Goal: Navigation & Orientation: Find specific page/section

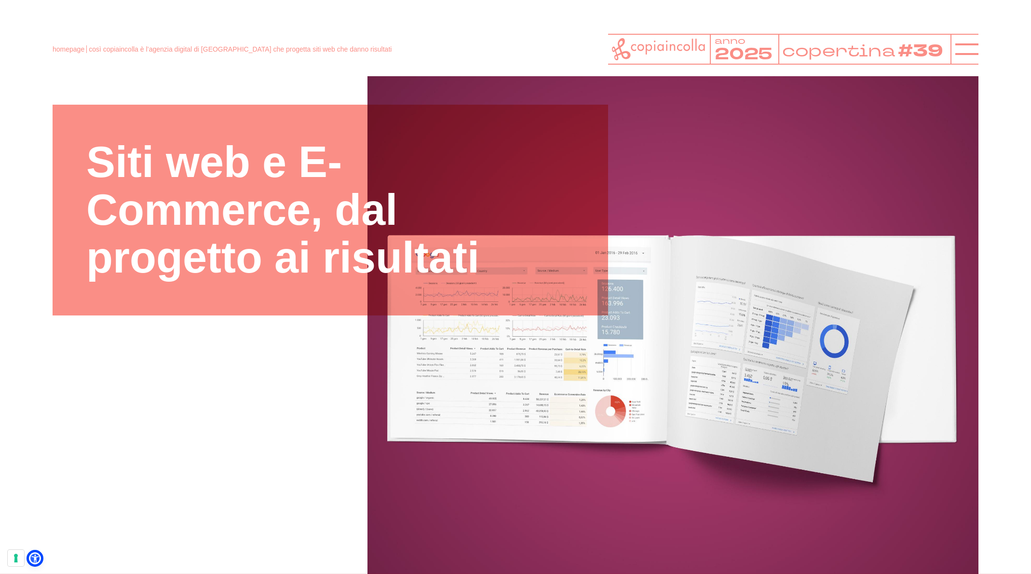
scroll to position [72, 0]
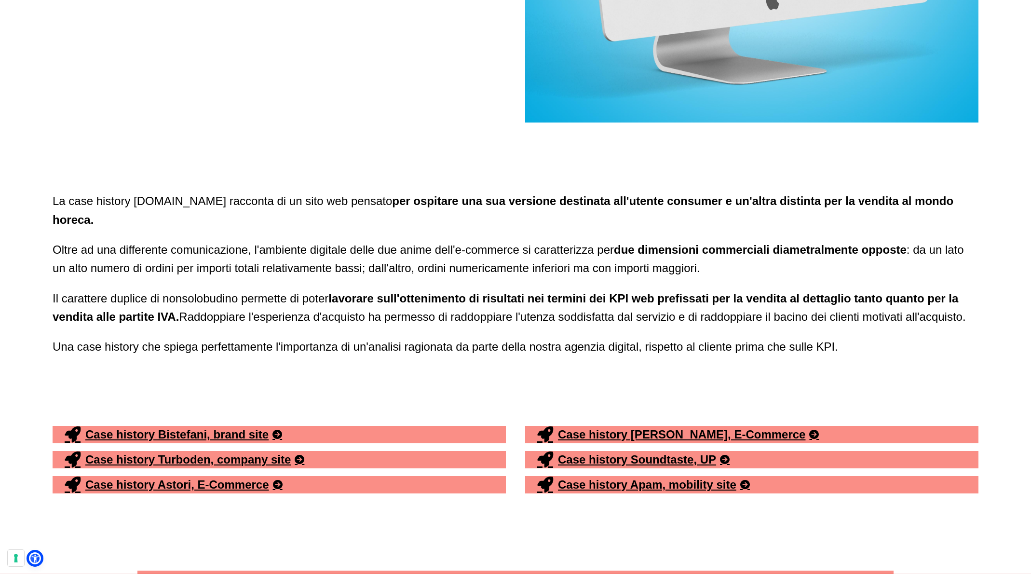
scroll to position [4901, 0]
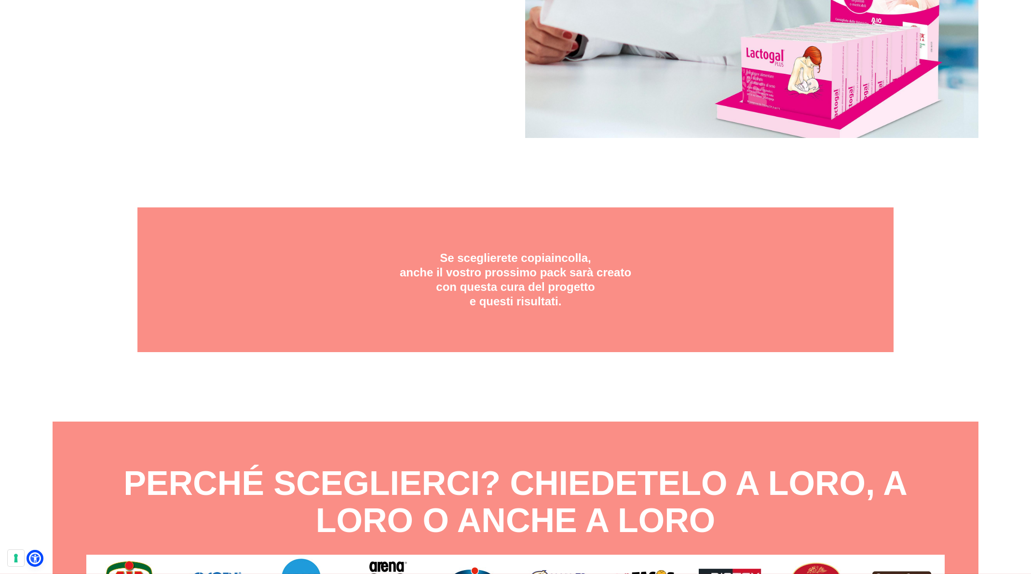
scroll to position [5004, 0]
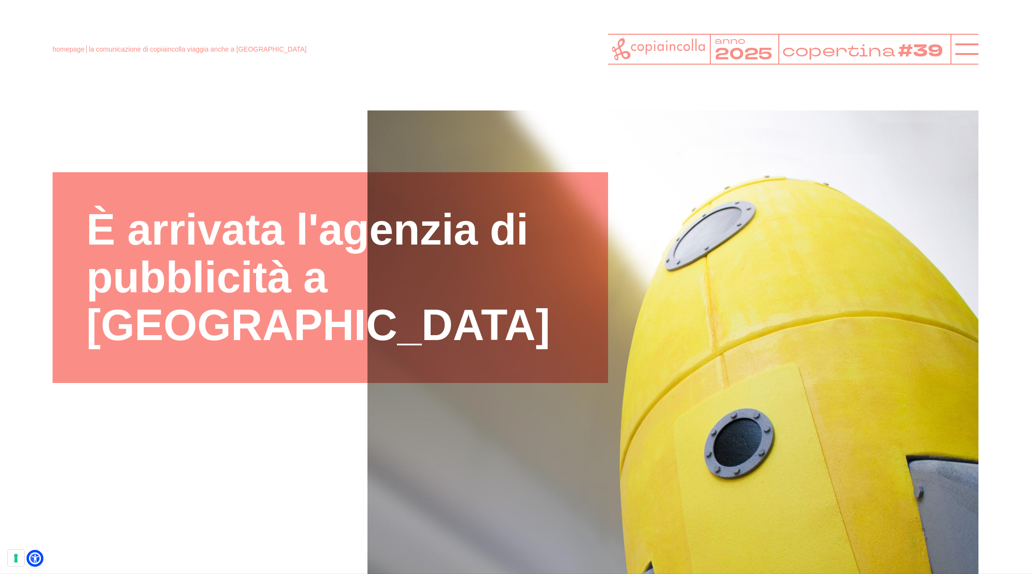
scroll to position [2, 0]
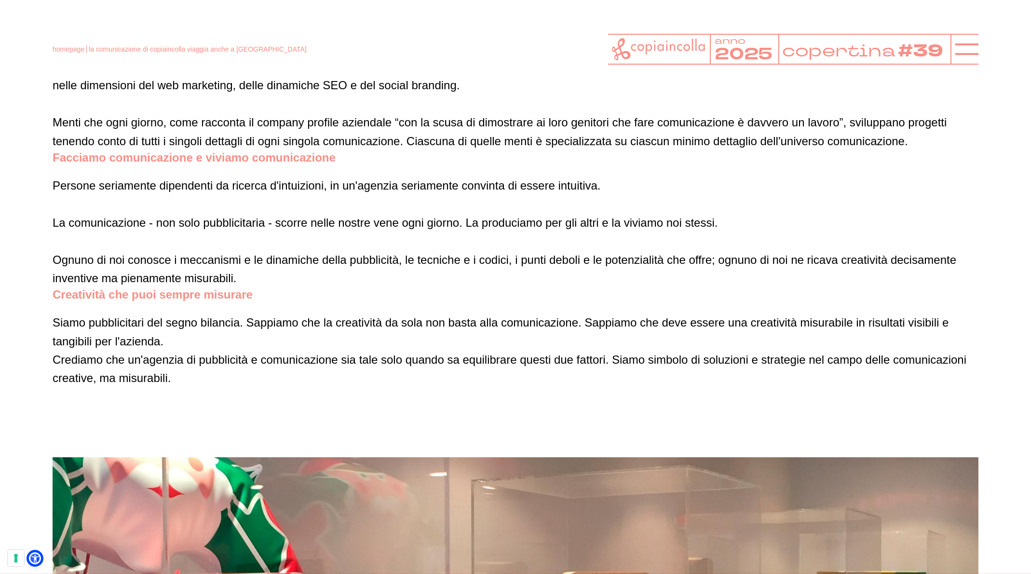
scroll to position [1395, 0]
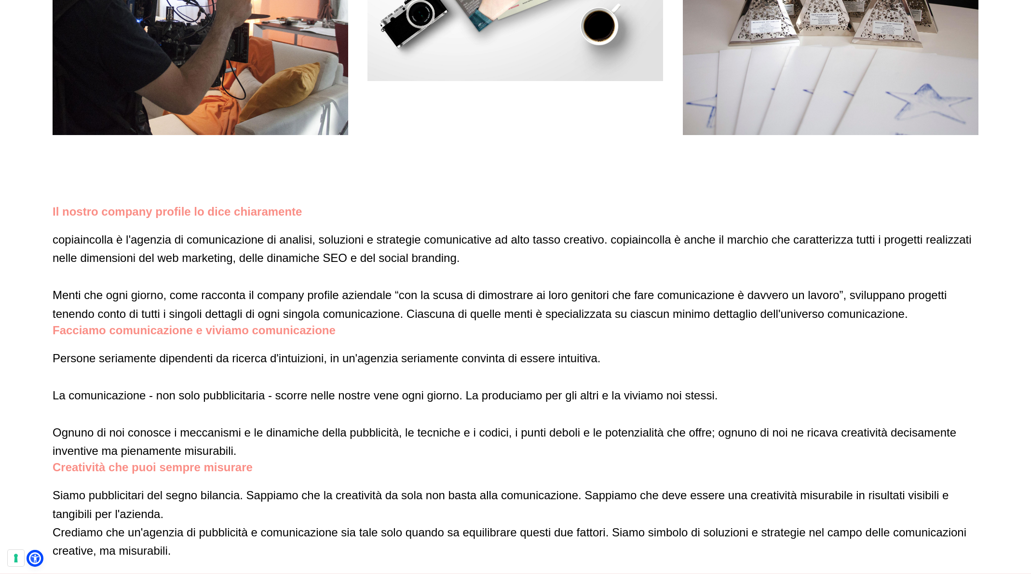
scroll to position [1223, 0]
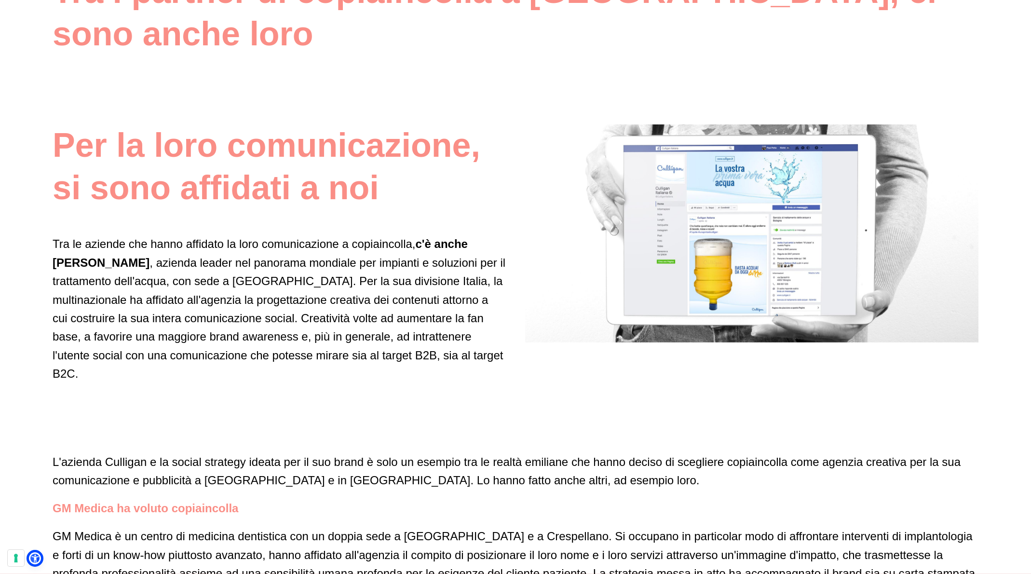
scroll to position [2548, 0]
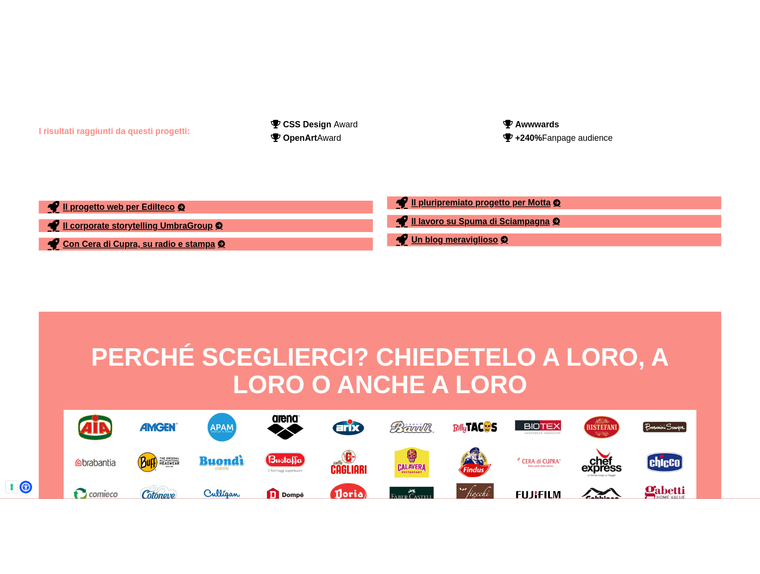
scroll to position [4475, 0]
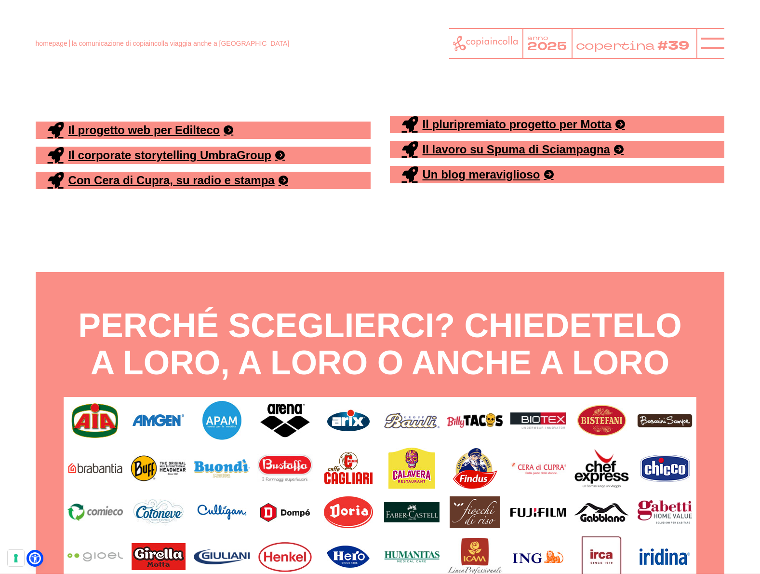
scroll to position [4390, 0]
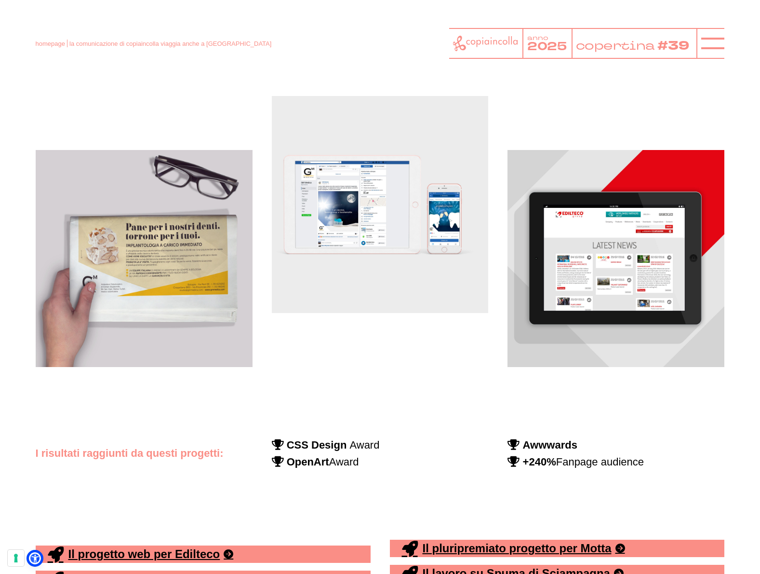
scroll to position [3609, 0]
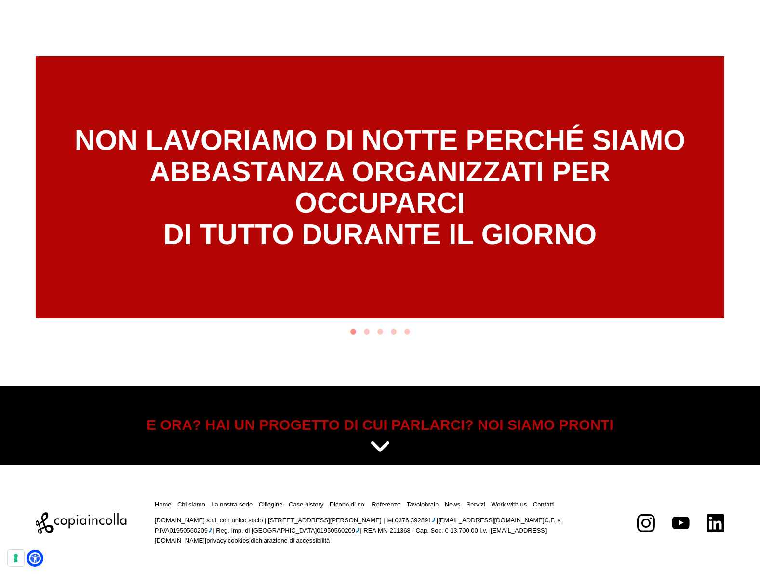
scroll to position [4942, 0]
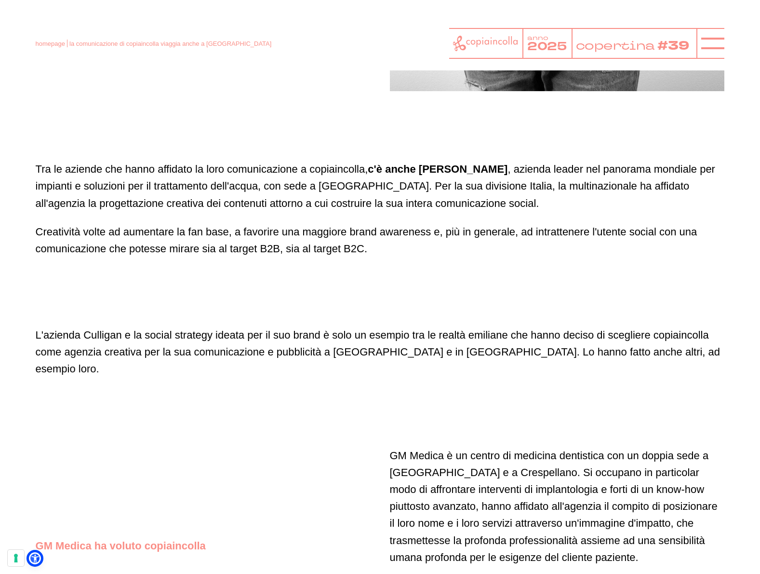
scroll to position [2569, 0]
